Goal: Task Accomplishment & Management: Use online tool/utility

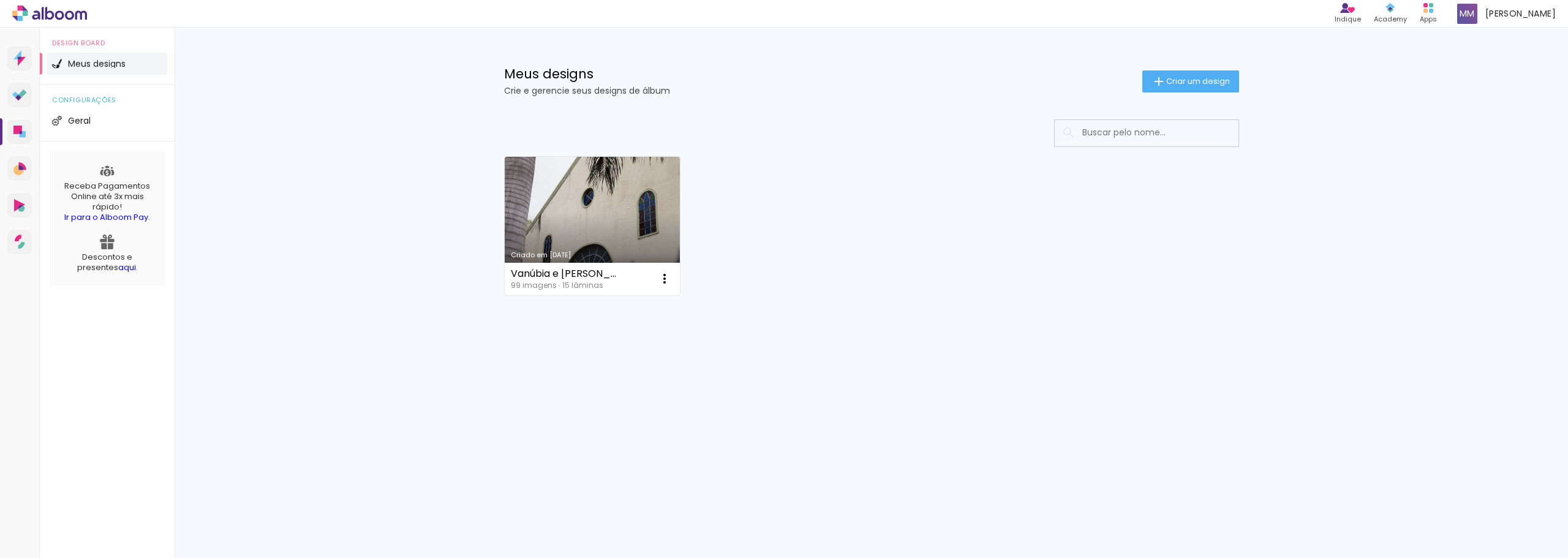
click at [626, 176] on link "Criado em [DATE]" at bounding box center [593, 226] width 176 height 139
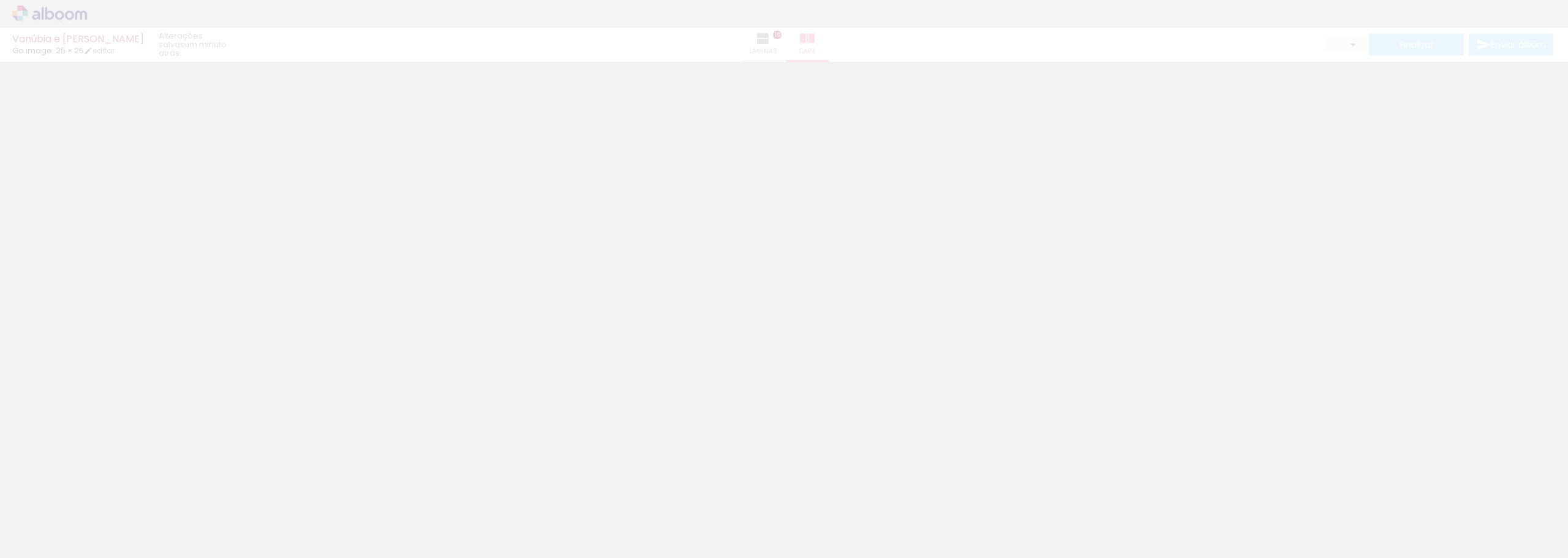
type input "JPG"
type input "Alta, 300 DPI"
